Goal: Communication & Community: Answer question/provide support

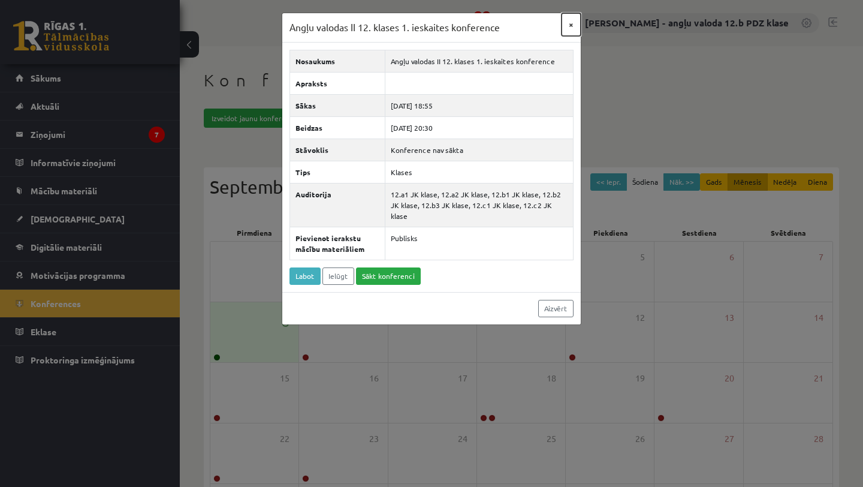
click at [574, 25] on button "×" at bounding box center [571, 24] width 19 height 23
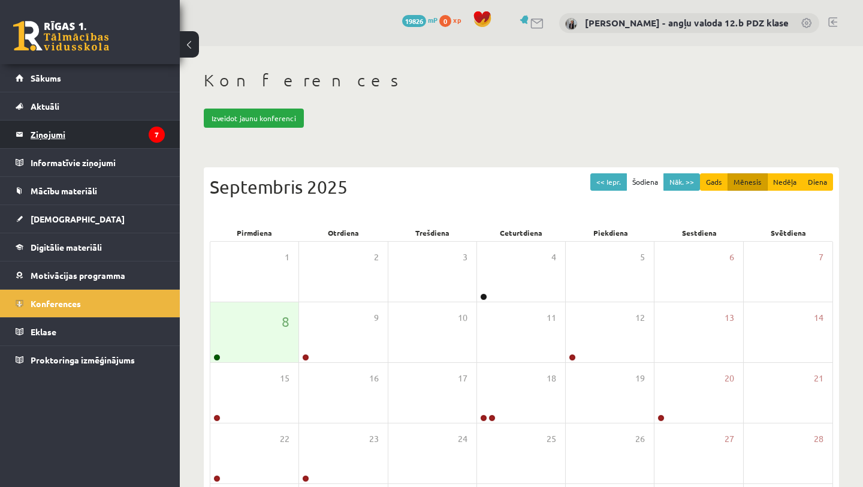
click at [65, 130] on legend "Ziņojumi 7" at bounding box center [98, 135] width 134 height 28
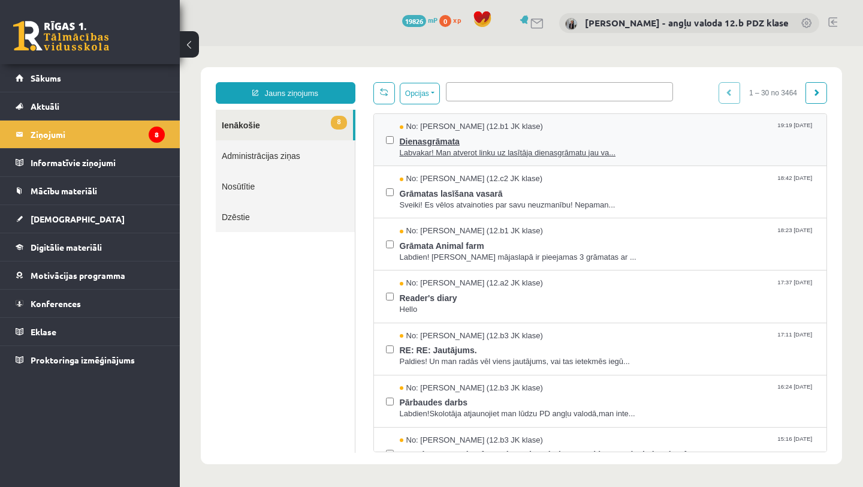
click at [483, 153] on span "Labvakar! Man atverot linku uz lasītāja dienasgrāmatu jau va..." at bounding box center [608, 153] width 416 height 11
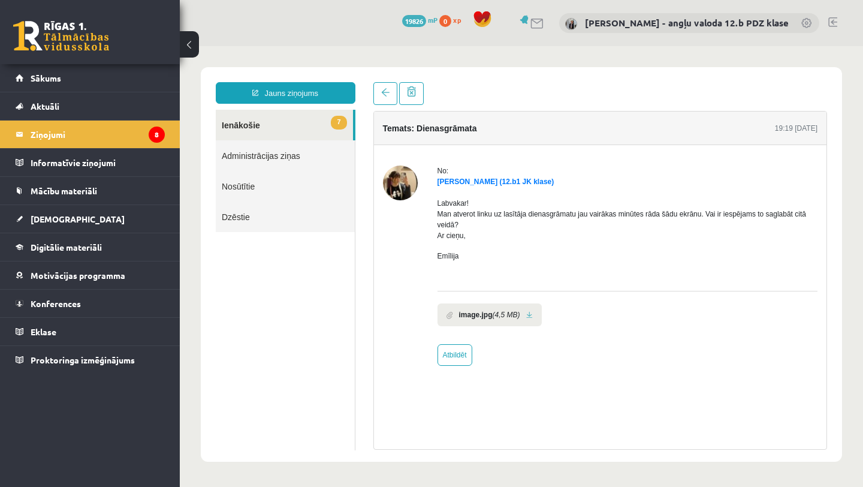
click at [533, 313] on link at bounding box center [529, 315] width 7 height 8
click at [456, 351] on link "Atbildēt" at bounding box center [455, 355] width 35 height 22
type input "**********"
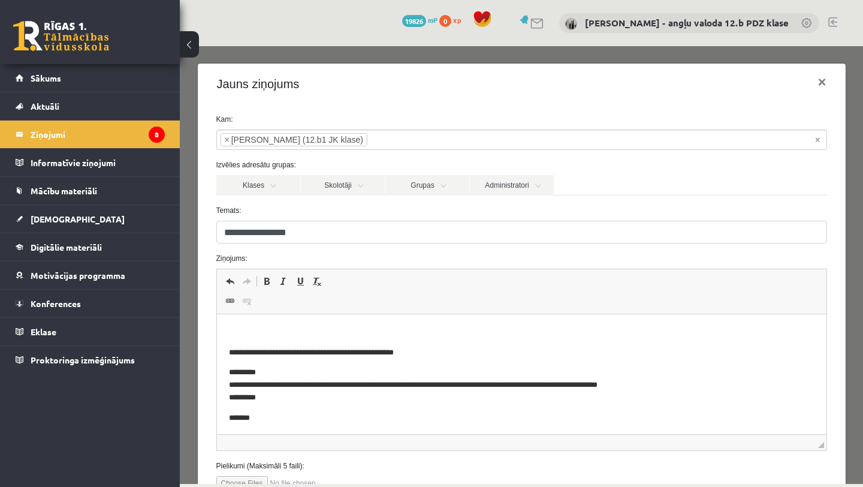
click at [282, 318] on html "**********" at bounding box center [521, 375] width 610 height 122
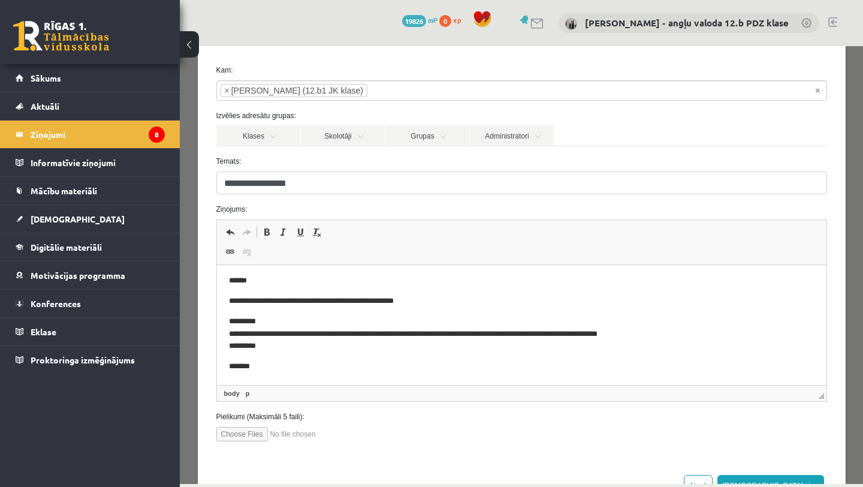
scroll to position [83, 0]
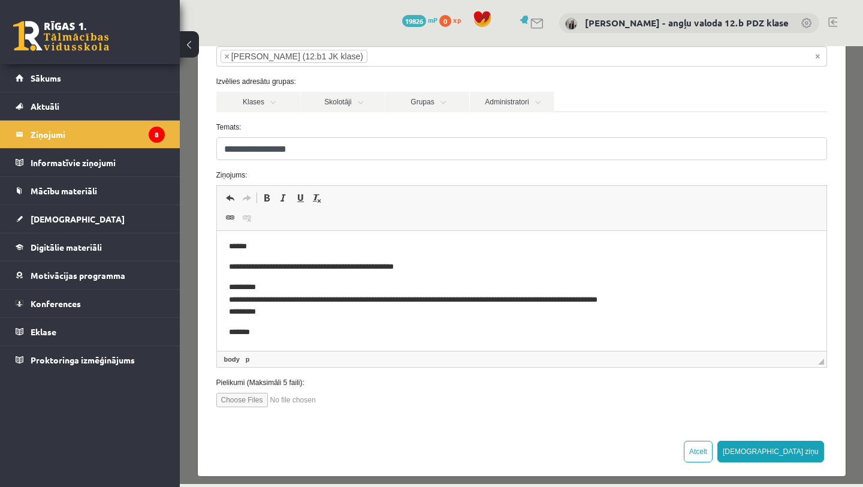
click at [257, 399] on input "file" at bounding box center [284, 400] width 136 height 14
type input "**********"
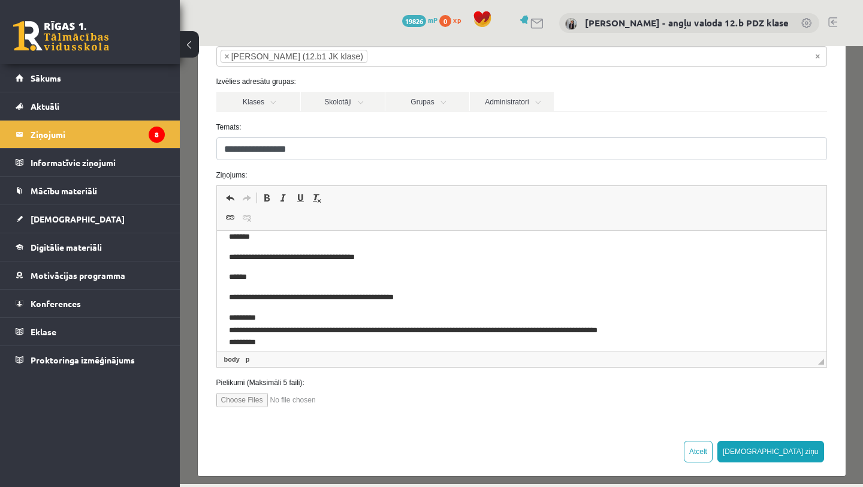
scroll to position [0, 0]
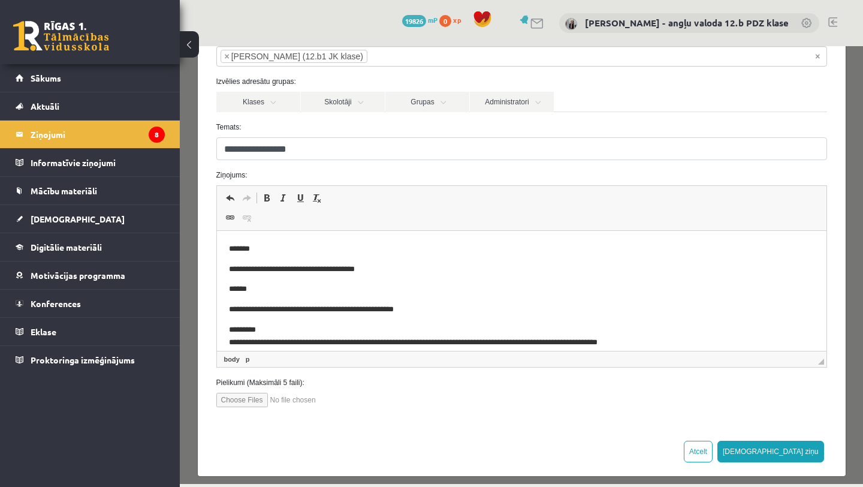
click at [399, 266] on p "**********" at bounding box center [521, 269] width 586 height 13
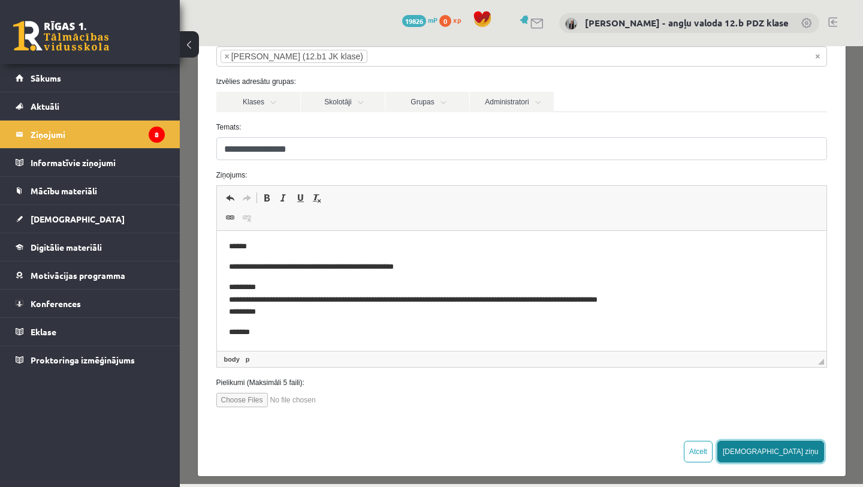
click at [809, 452] on button "Sūtīt ziņu" at bounding box center [771, 452] width 107 height 22
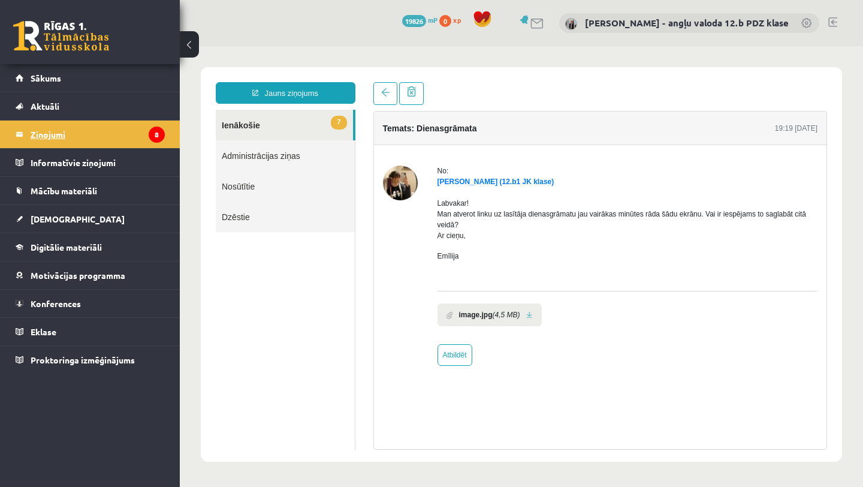
scroll to position [0, 0]
click at [42, 130] on legend "Ziņojumi 8" at bounding box center [98, 135] width 134 height 28
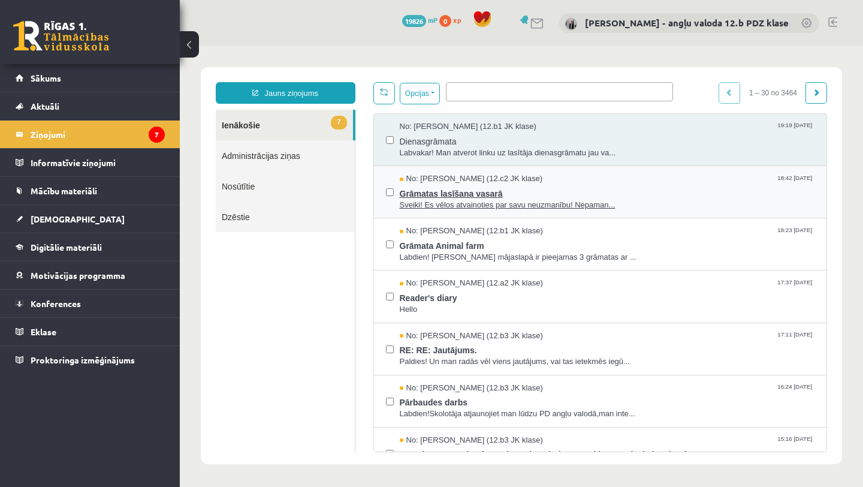
click at [450, 186] on span "Grāmatas lasīšana vasarā" at bounding box center [608, 192] width 416 height 15
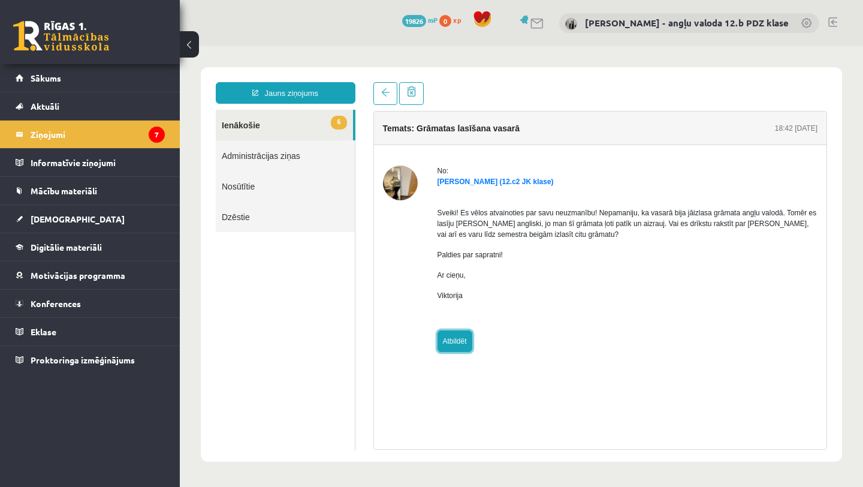
click at [461, 343] on link "Atbildēt" at bounding box center [455, 341] width 35 height 22
type input "**********"
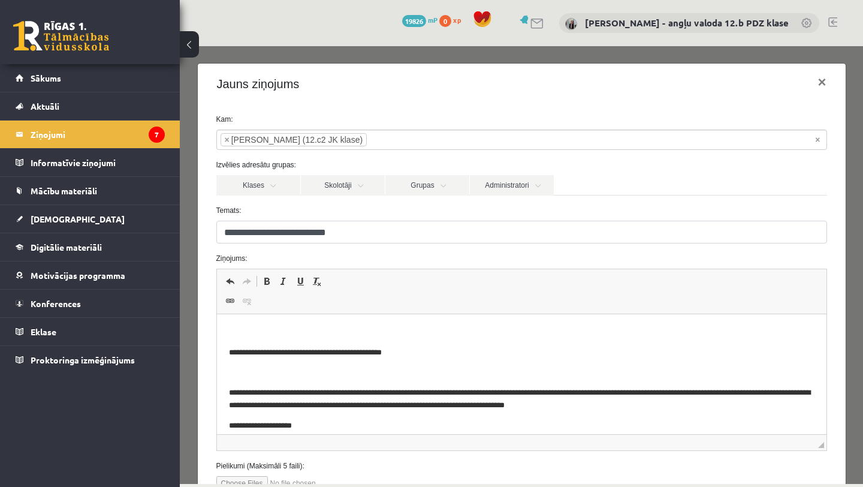
click at [245, 324] on html "**********" at bounding box center [521, 399] width 610 height 170
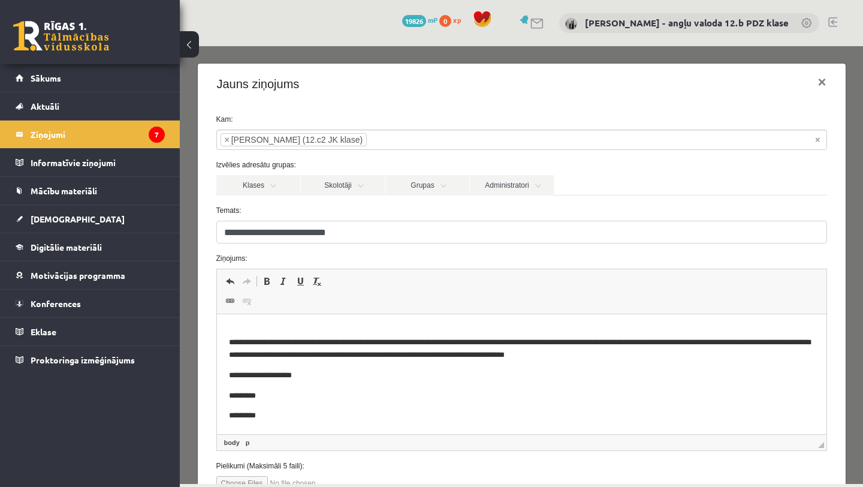
scroll to position [93, 0]
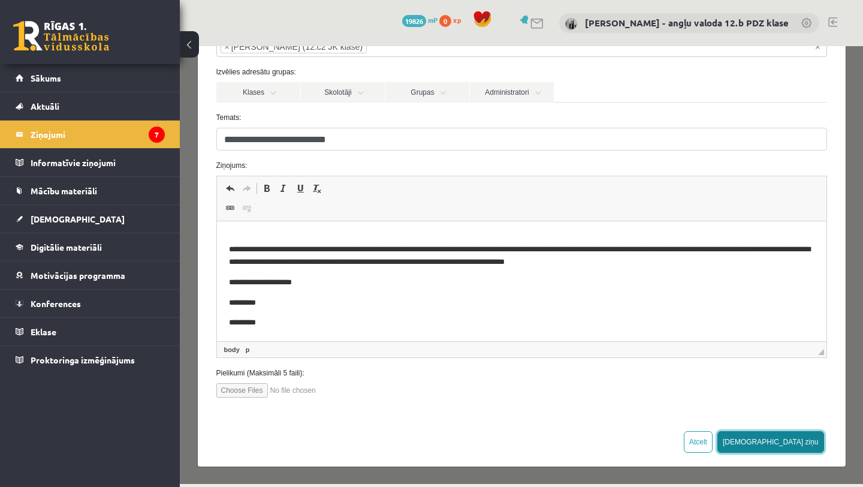
click at [809, 435] on button "Sūtīt ziņu" at bounding box center [771, 442] width 107 height 22
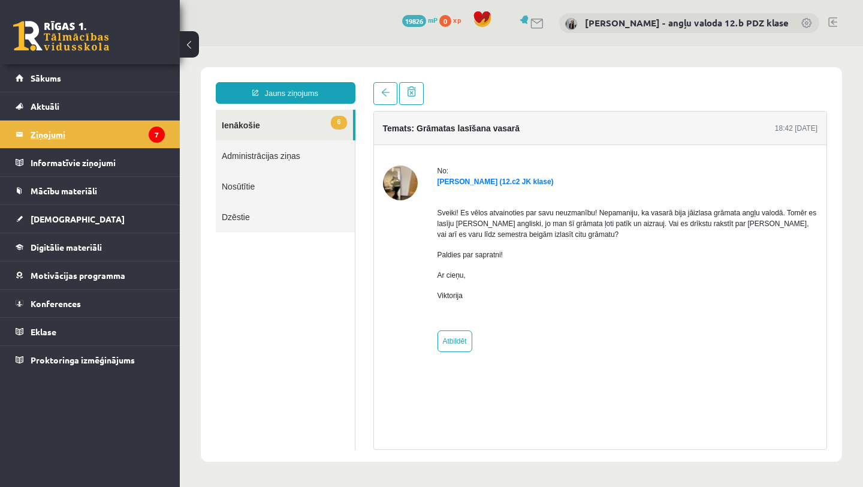
scroll to position [0, 0]
click at [52, 134] on legend "Ziņojumi 7" at bounding box center [98, 135] width 134 height 28
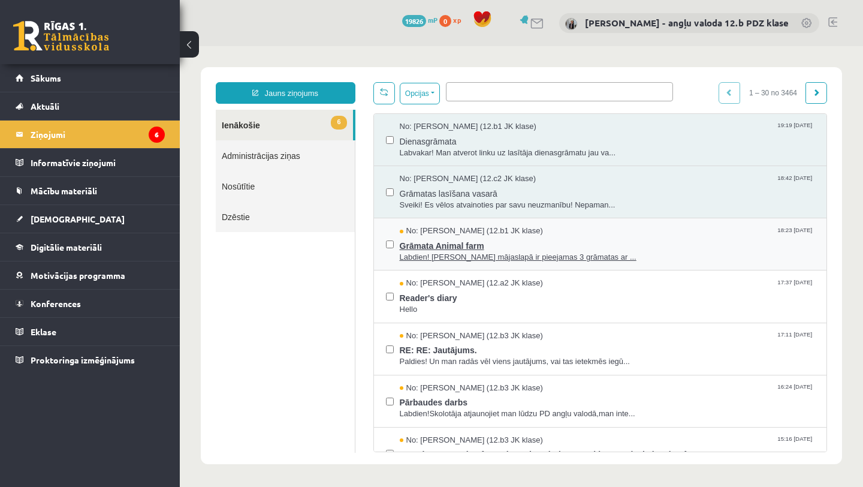
click at [453, 241] on span "Grāmata Animal farm" at bounding box center [608, 244] width 416 height 15
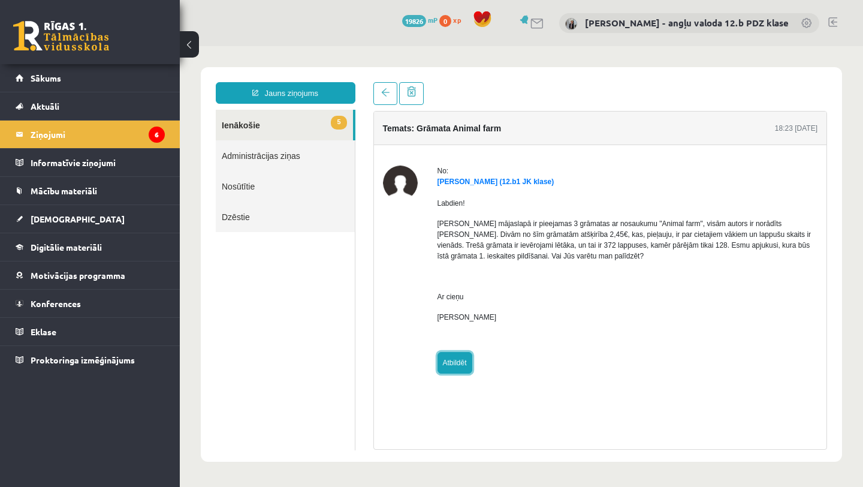
click at [450, 360] on link "Atbildēt" at bounding box center [455, 363] width 35 height 22
type input "**********"
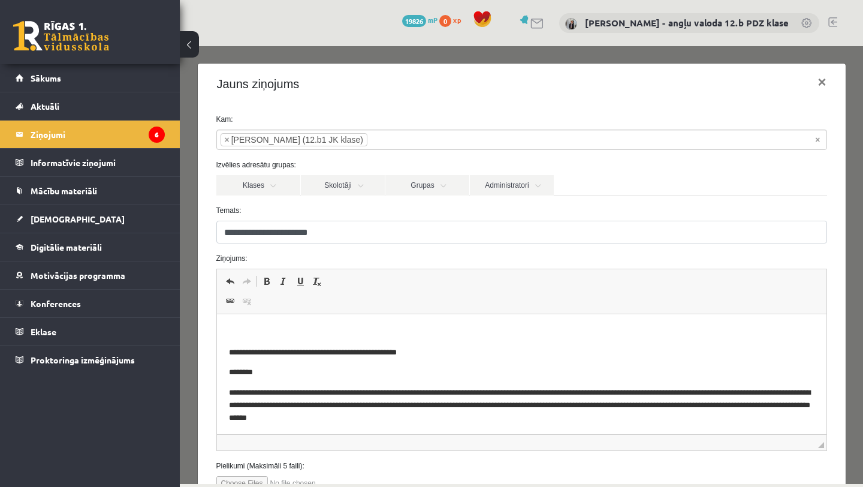
click at [231, 326] on p "Rich Text Editor, wiswyg-editor-47024837409040-1757350387-769" at bounding box center [521, 332] width 586 height 13
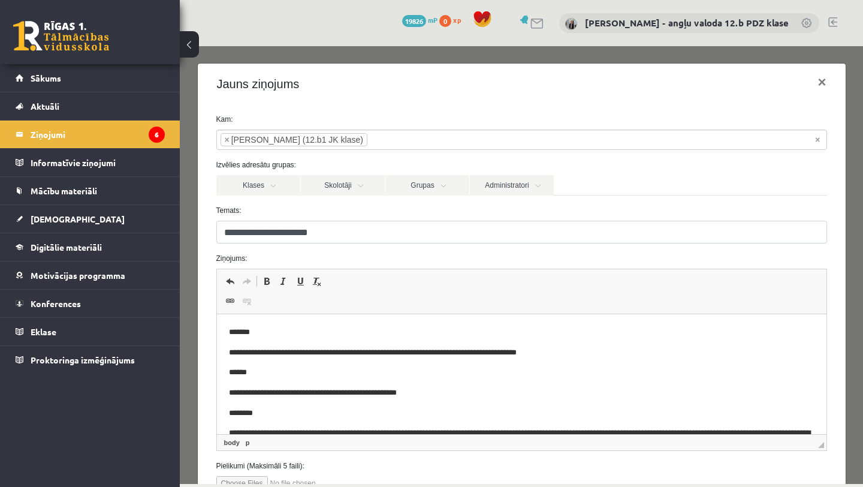
click at [366, 351] on p "**********" at bounding box center [521, 353] width 586 height 13
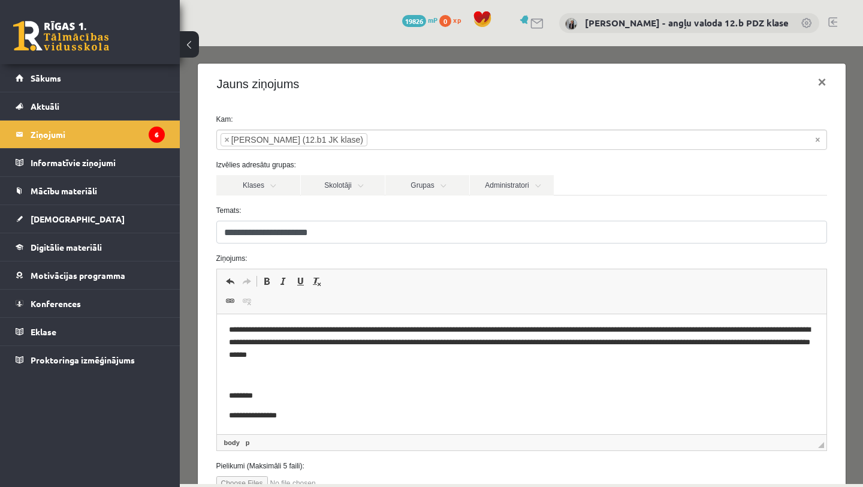
scroll to position [93, 0]
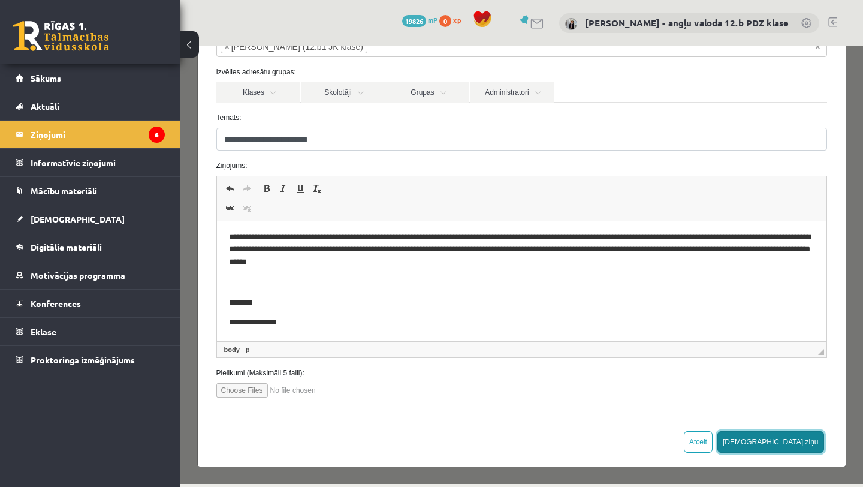
click at [809, 443] on button "Sūtīt ziņu" at bounding box center [771, 442] width 107 height 22
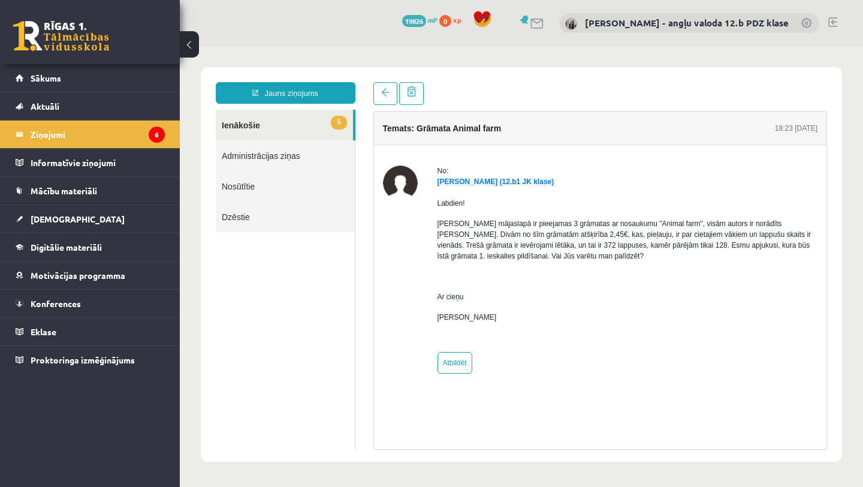
scroll to position [0, 0]
click at [68, 133] on legend "Ziņojumi 6" at bounding box center [98, 135] width 134 height 28
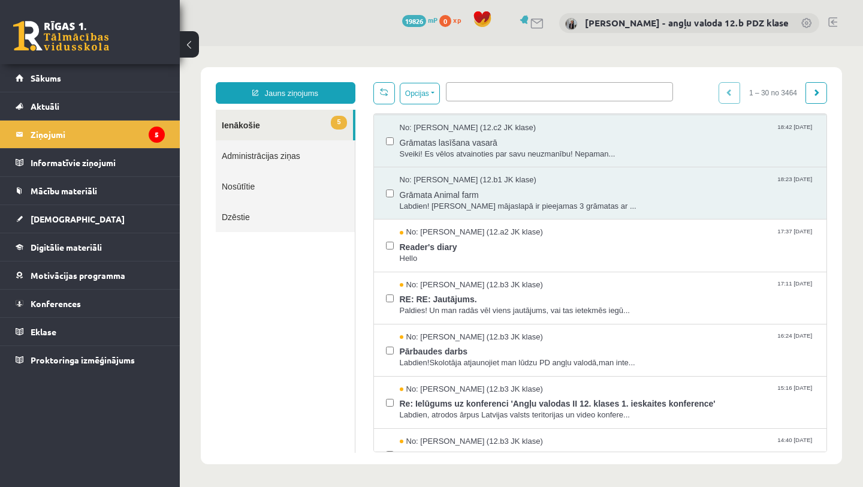
scroll to position [69, 0]
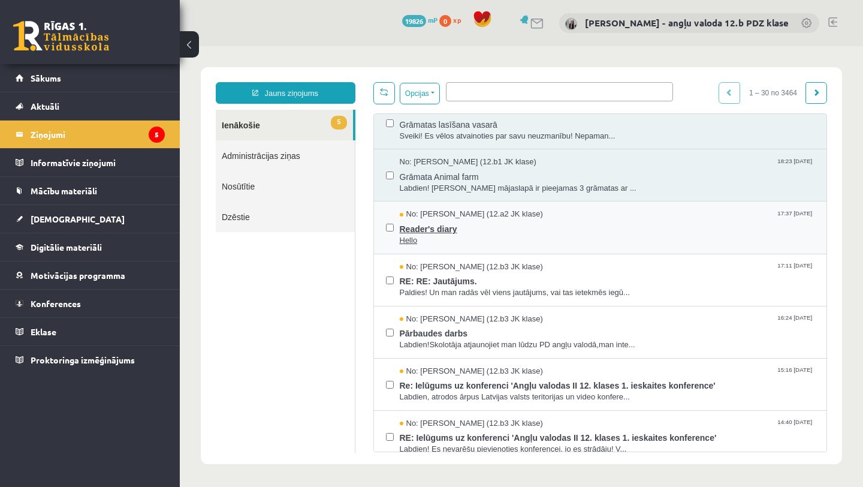
click at [435, 234] on span "Reader's diary" at bounding box center [608, 227] width 416 height 15
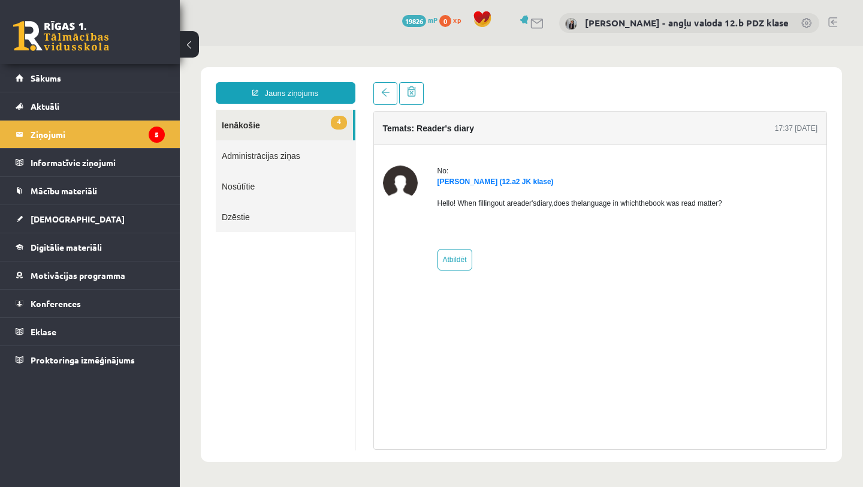
scroll to position [0, 0]
click at [463, 257] on link "Atbildēt" at bounding box center [455, 260] width 35 height 22
type input "**********"
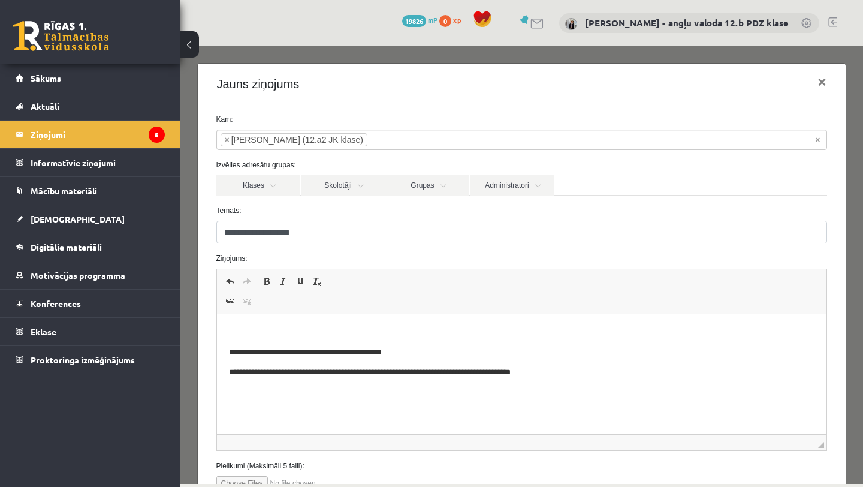
click at [230, 321] on html "**********" at bounding box center [521, 362] width 610 height 97
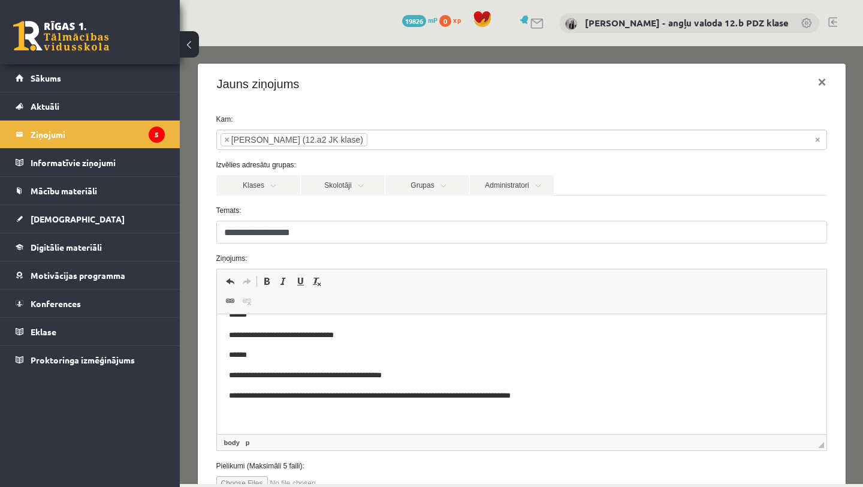
scroll to position [93, 0]
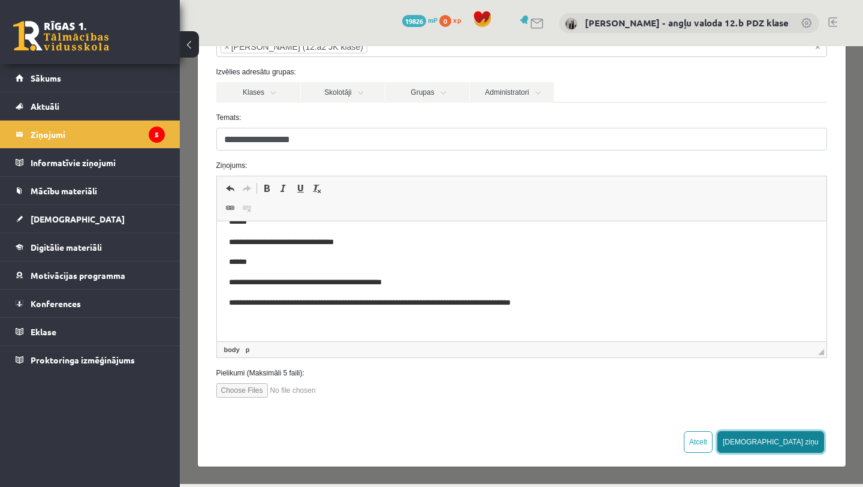
click at [803, 446] on button "Sūtīt ziņu" at bounding box center [771, 442] width 107 height 22
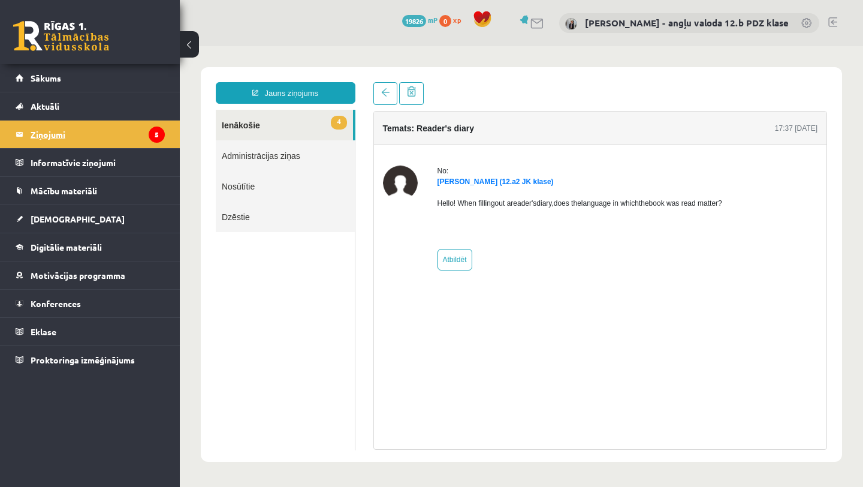
scroll to position [0, 0]
click at [55, 133] on legend "Ziņojumi 5" at bounding box center [98, 135] width 134 height 28
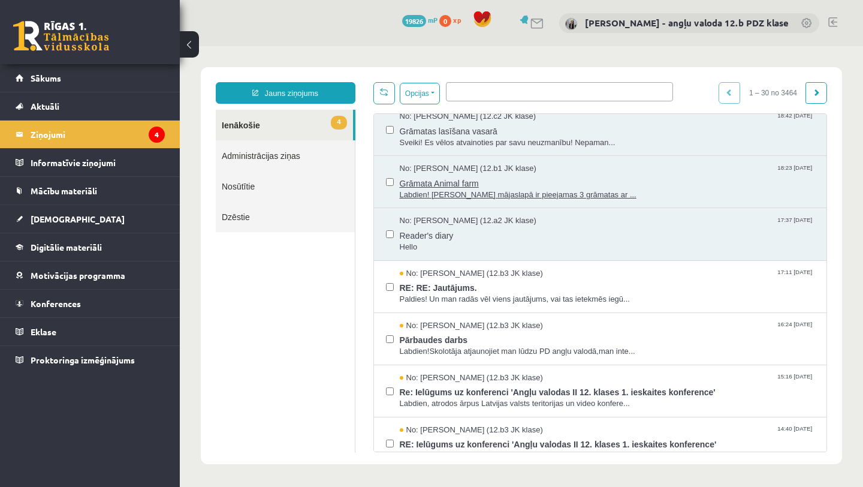
scroll to position [88, 0]
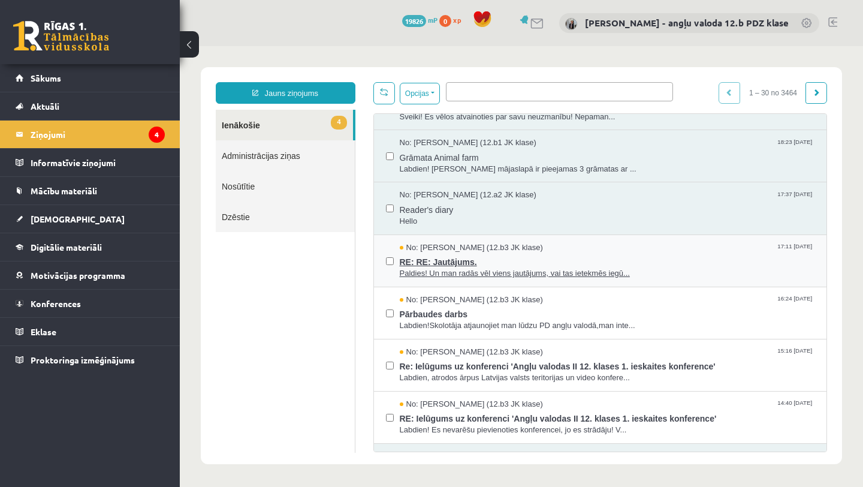
click at [492, 262] on span "RE: RE: Jautājums." at bounding box center [608, 260] width 416 height 15
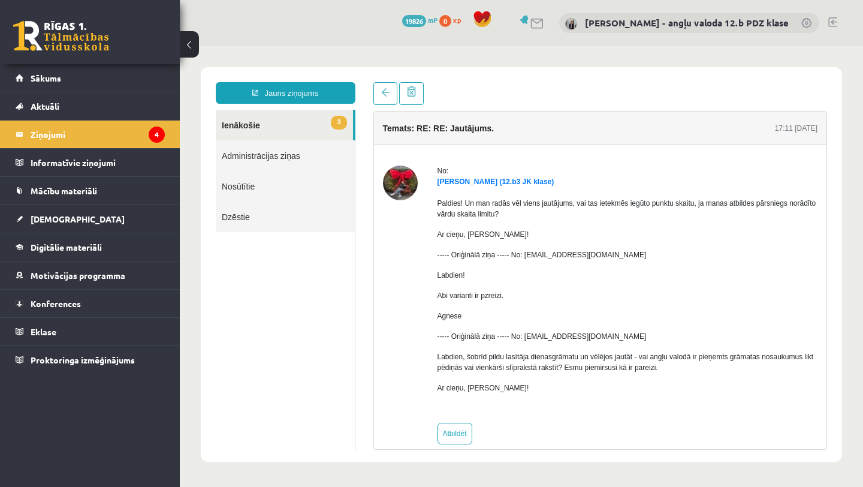
scroll to position [0, 0]
click at [69, 137] on legend "Ziņojumi 4" at bounding box center [98, 135] width 134 height 28
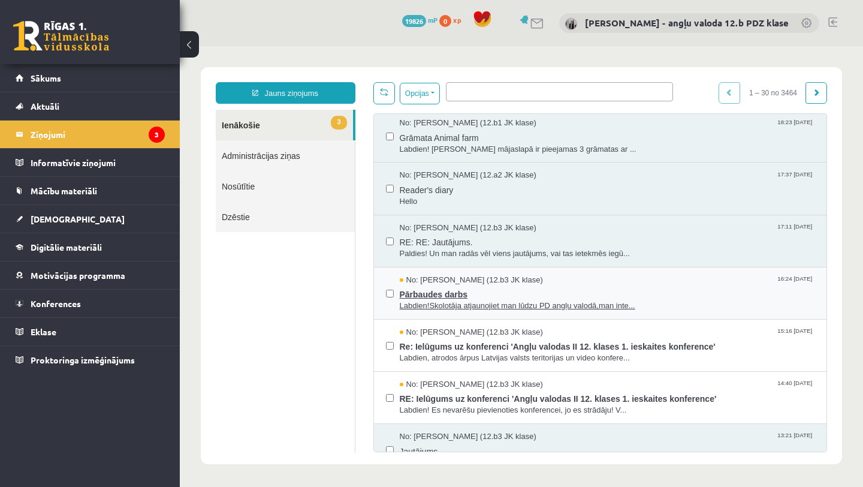
scroll to position [129, 0]
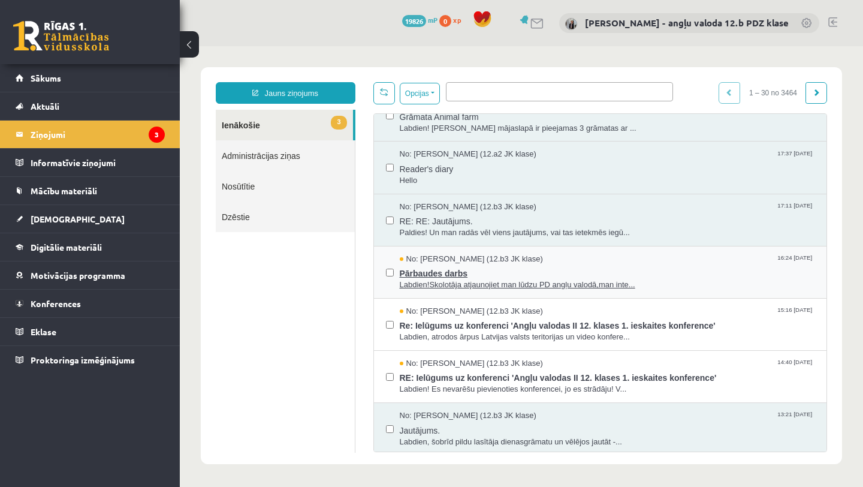
click at [419, 271] on span "Pārbaudes darbs" at bounding box center [608, 271] width 416 height 15
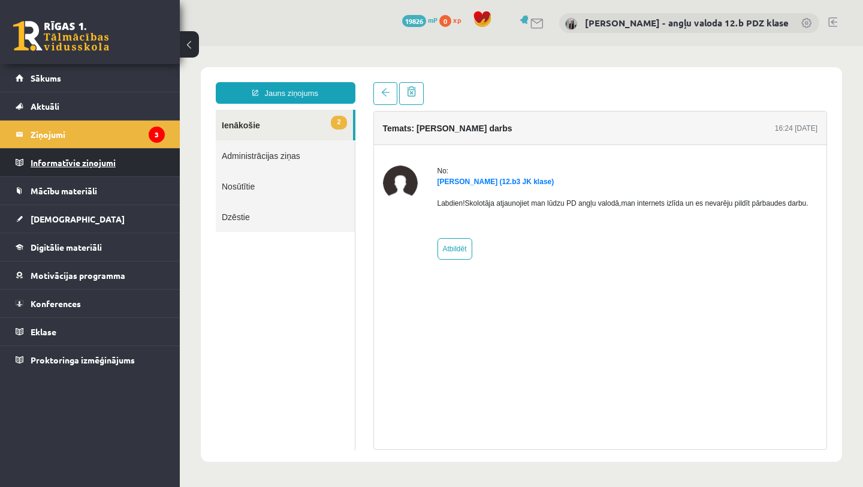
scroll to position [0, 0]
click at [65, 133] on legend "Ziņojumi 3" at bounding box center [98, 135] width 134 height 28
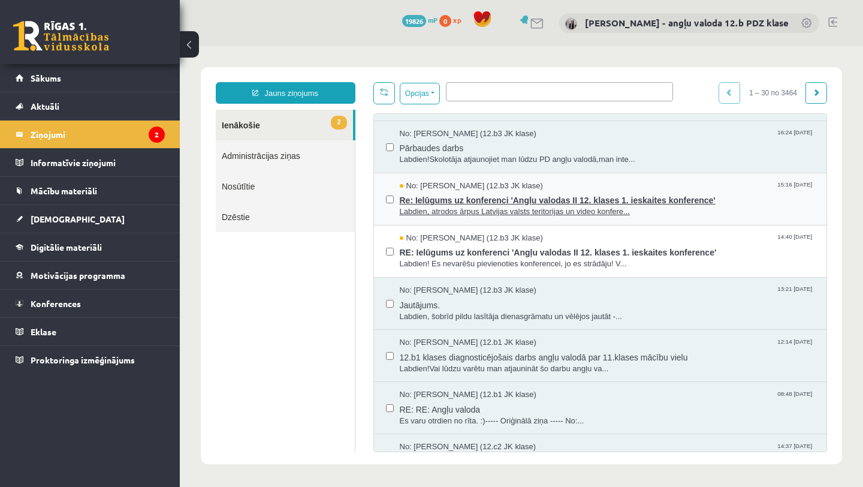
click at [498, 204] on span "Re: Ielūgums uz konferenci 'Angļu valodas II 12. klases 1. ieskaites konference'" at bounding box center [608, 198] width 416 height 15
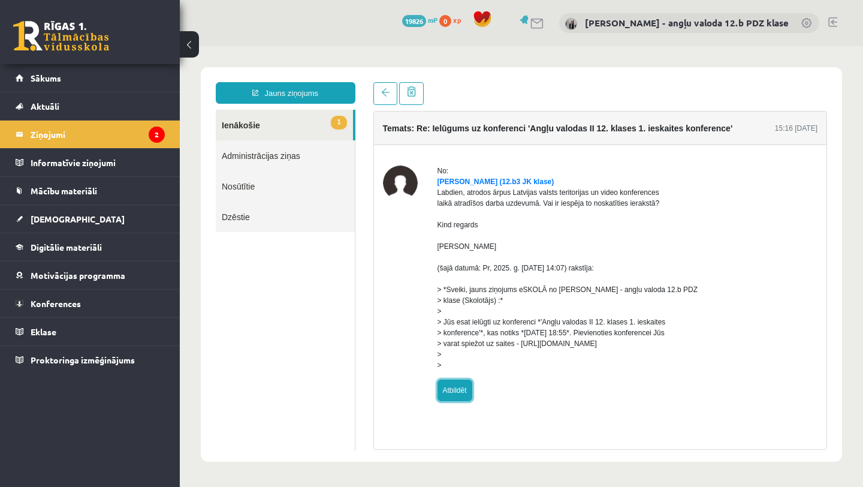
click at [463, 398] on link "Atbildēt" at bounding box center [455, 391] width 35 height 22
type input "**********"
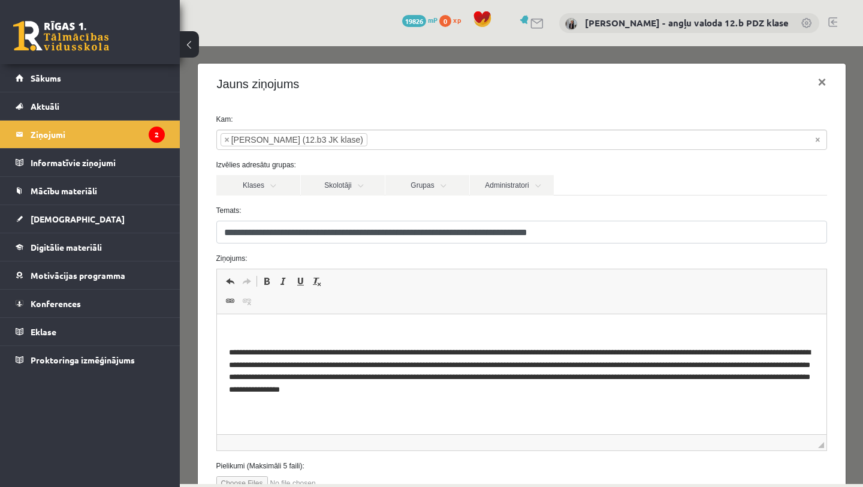
click at [276, 324] on html "**********" at bounding box center [521, 361] width 610 height 94
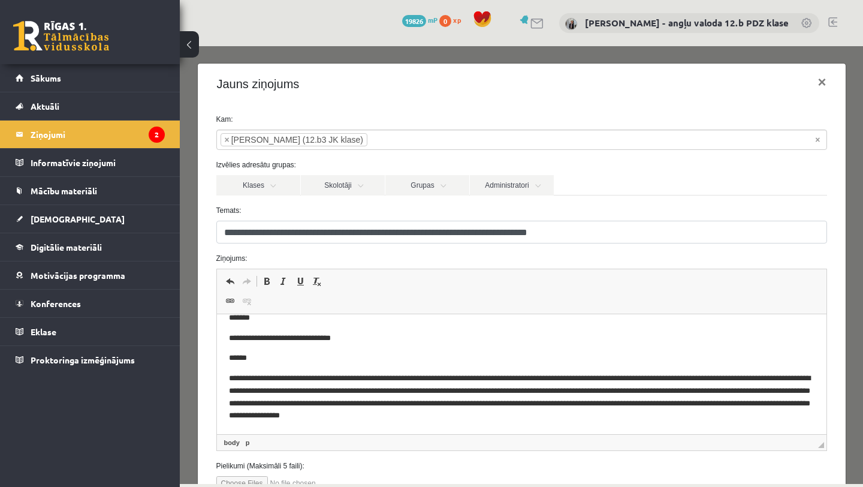
scroll to position [93, 0]
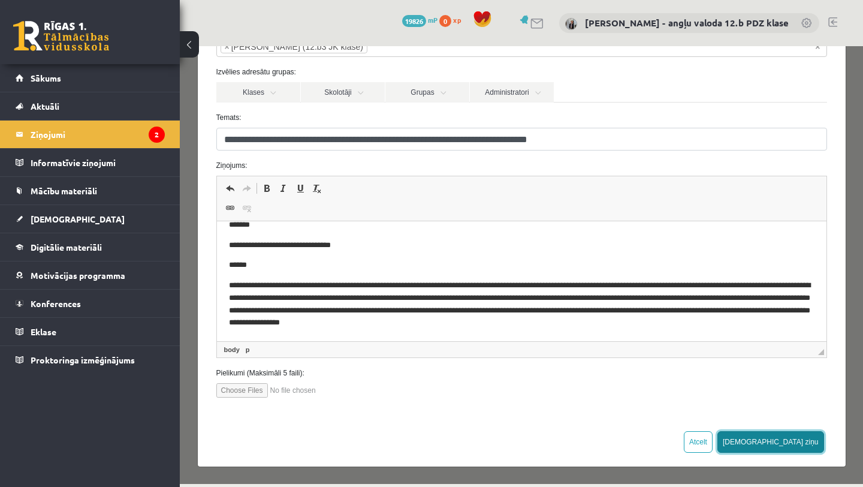
click at [810, 441] on button "Sūtīt ziņu" at bounding box center [771, 442] width 107 height 22
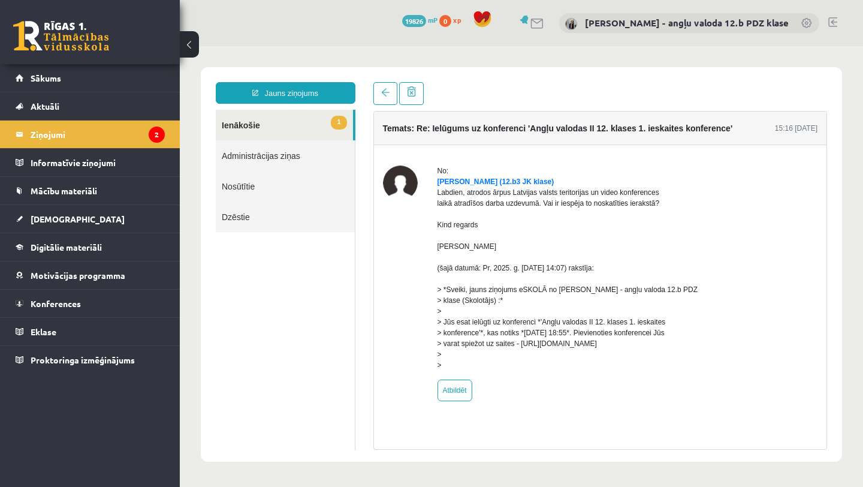
scroll to position [0, 0]
click at [62, 136] on legend "Ziņojumi 2" at bounding box center [98, 135] width 134 height 28
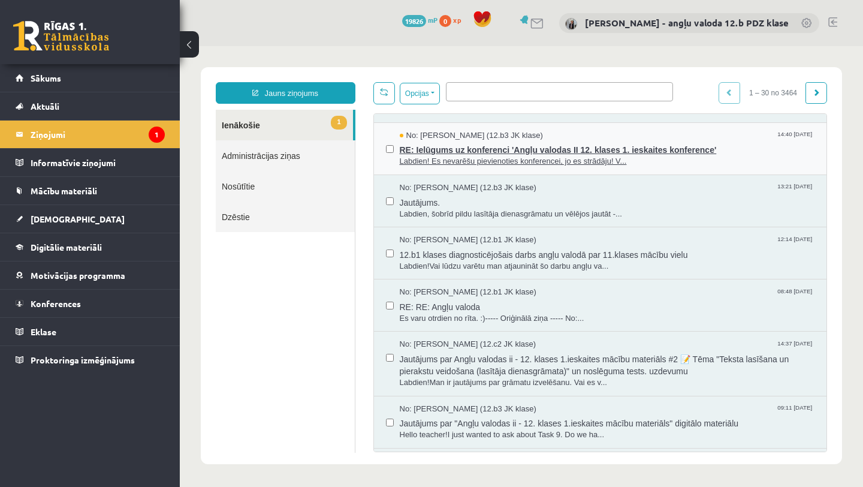
scroll to position [359, 0]
click at [477, 147] on span "RE: Ielūgums uz konferenci 'Angļu valodas II 12. klases 1. ieskaites konference'" at bounding box center [608, 146] width 416 height 15
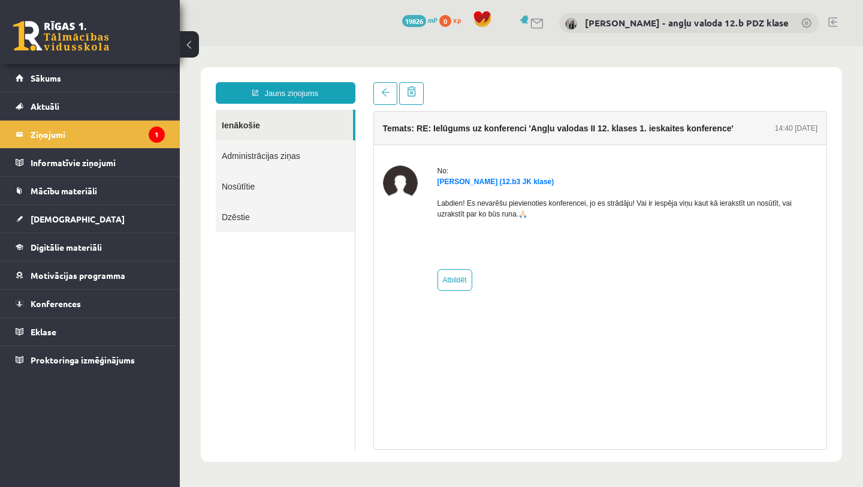
scroll to position [0, 0]
click at [28, 134] on link "Ziņojumi 1" at bounding box center [90, 135] width 149 height 28
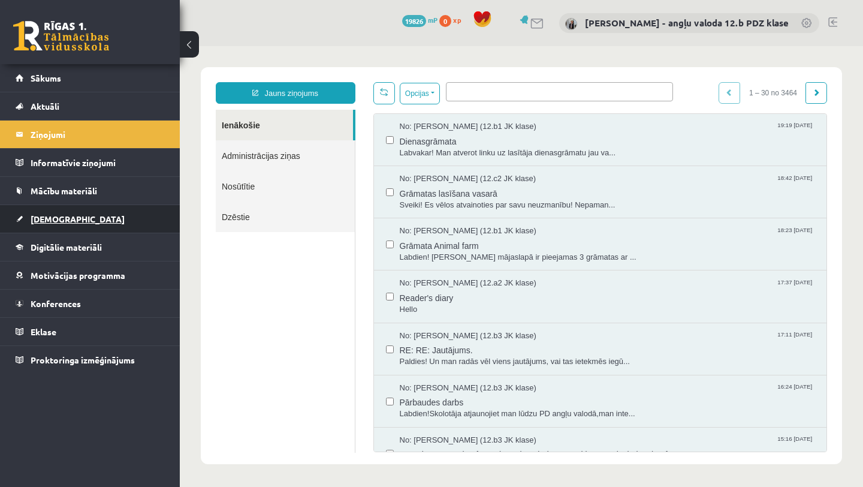
click at [49, 218] on span "[DEMOGRAPHIC_DATA]" at bounding box center [78, 218] width 94 height 11
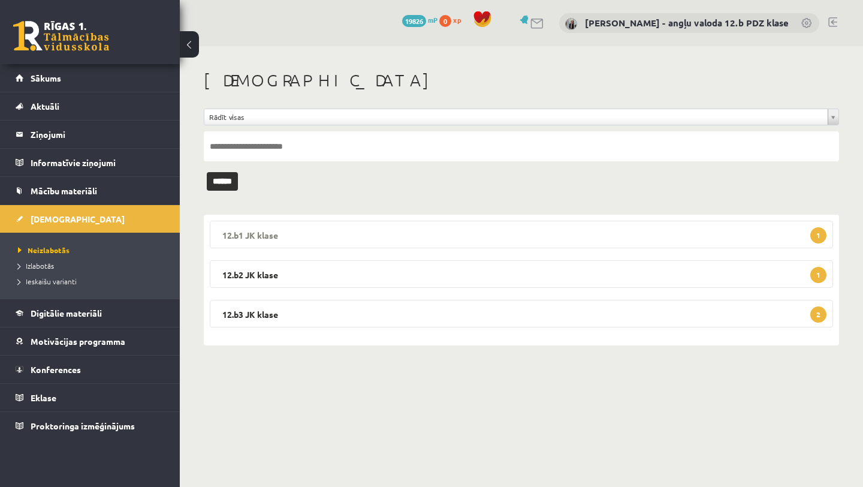
click at [447, 227] on legend "12.b1 JK klase 1" at bounding box center [522, 235] width 624 height 28
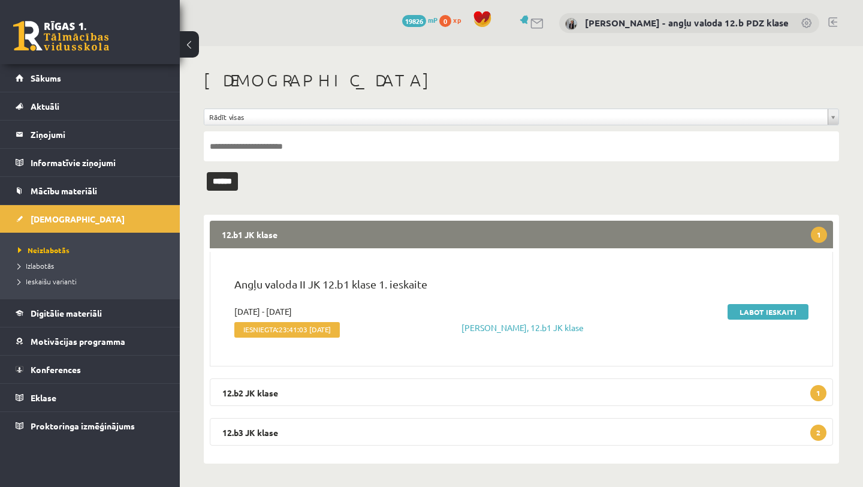
click at [447, 227] on legend "12.b1 JK klase 1" at bounding box center [522, 235] width 624 height 28
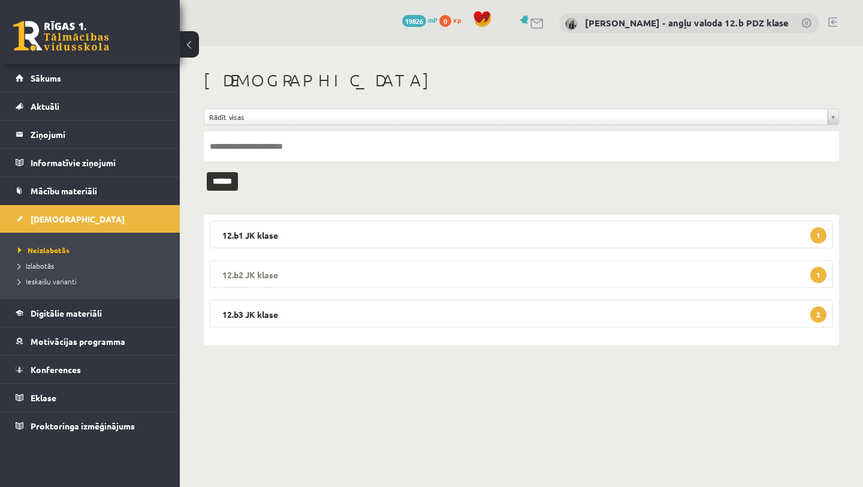
click at [404, 269] on legend "12.b2 JK klase 1" at bounding box center [522, 274] width 624 height 28
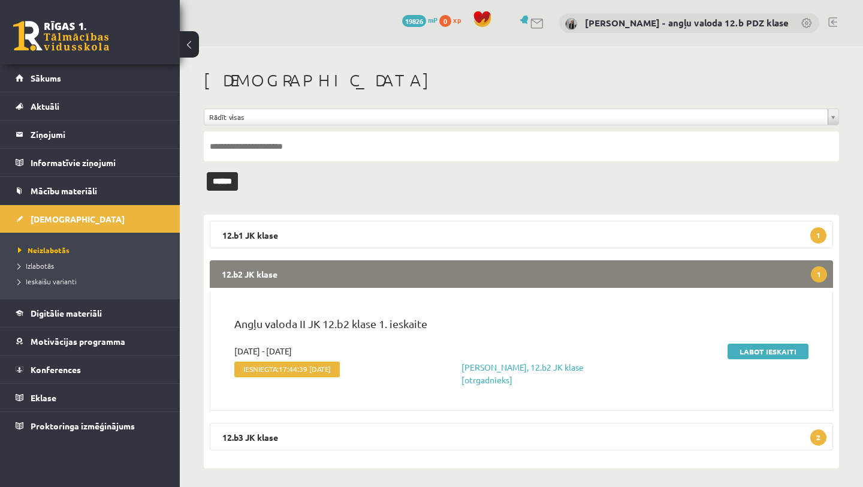
click at [404, 269] on legend "12.b2 JK klase 1" at bounding box center [522, 274] width 624 height 28
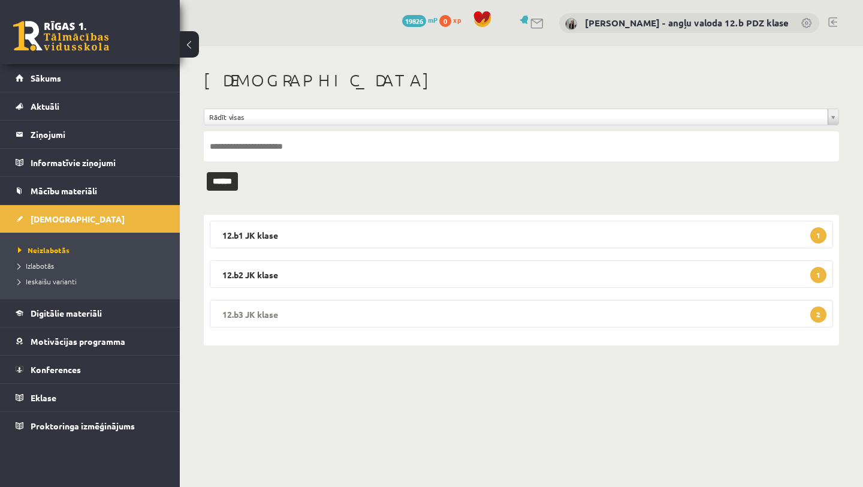
click at [382, 308] on legend "12.b3 JK klase 2" at bounding box center [522, 314] width 624 height 28
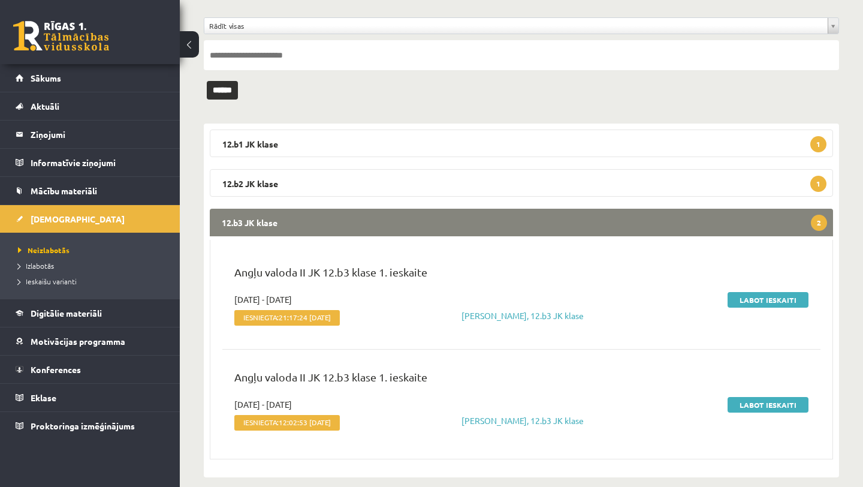
scroll to position [110, 0]
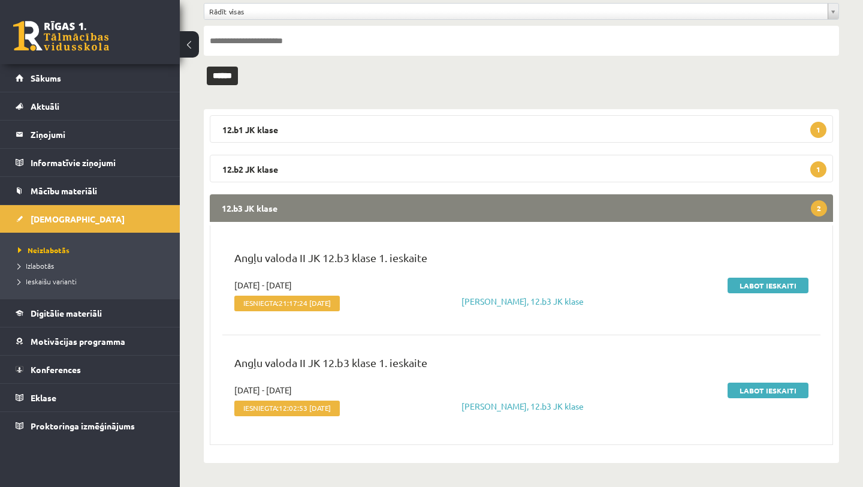
click at [500, 209] on legend "12.b3 JK klase 2" at bounding box center [522, 208] width 624 height 28
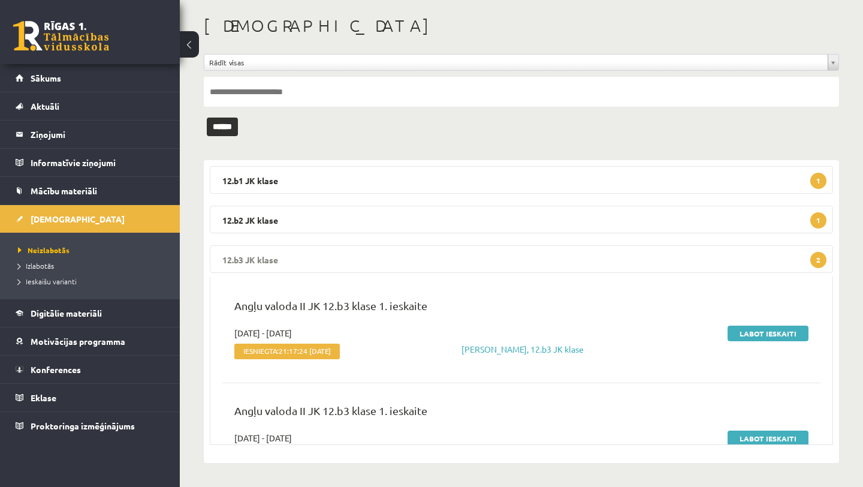
scroll to position [0, 0]
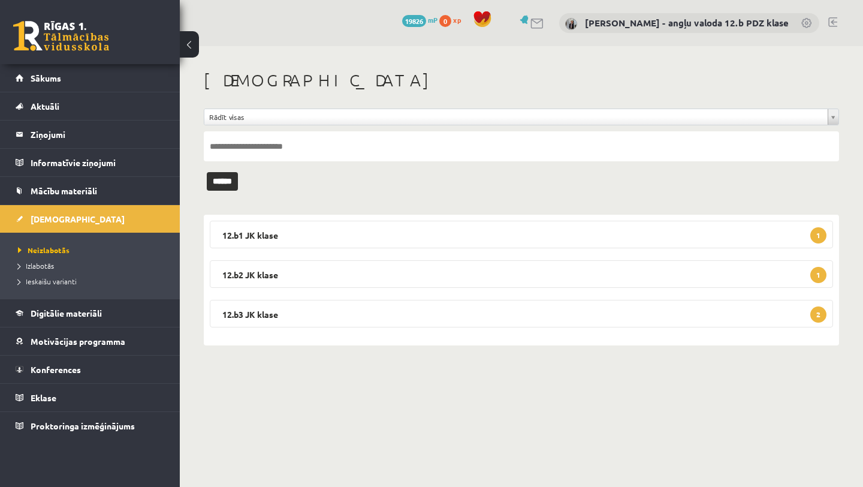
click at [833, 22] on link at bounding box center [833, 22] width 9 height 10
